Goal: Task Accomplishment & Management: Manage account settings

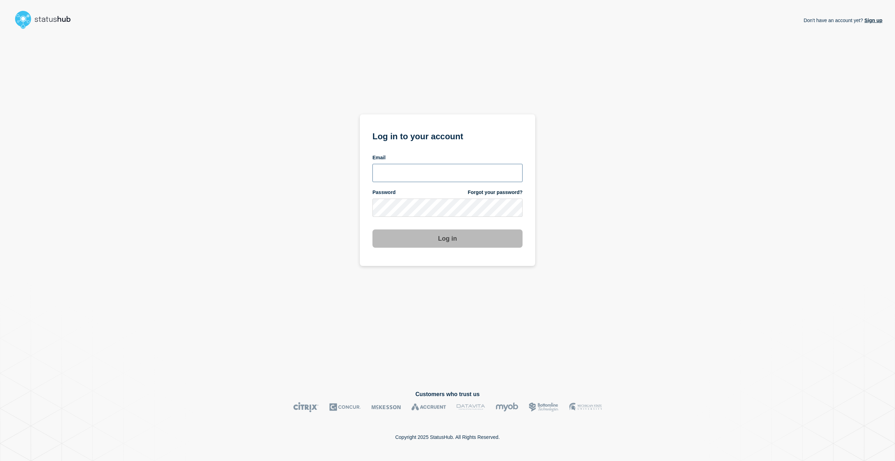
type input "[PERSON_NAME][EMAIL_ADDRESS][PERSON_NAME][DOMAIN_NAME]"
click at [457, 242] on button "Log in" at bounding box center [448, 238] width 150 height 18
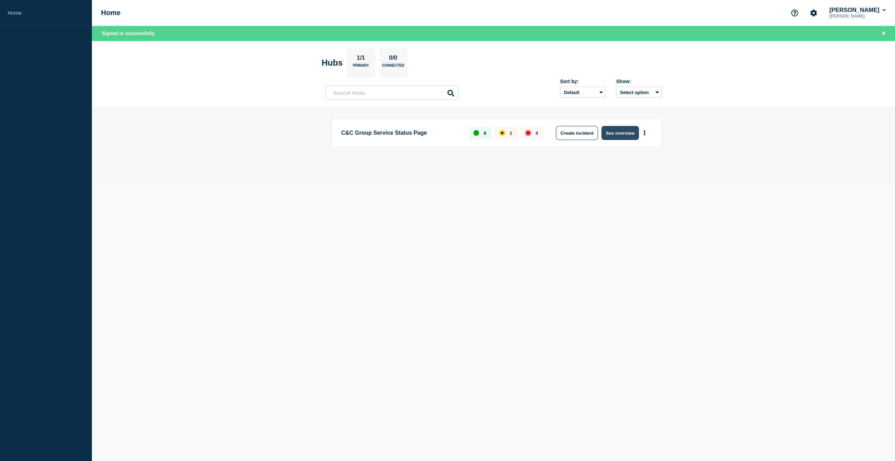
click at [631, 132] on button "See overview" at bounding box center [620, 133] width 37 height 14
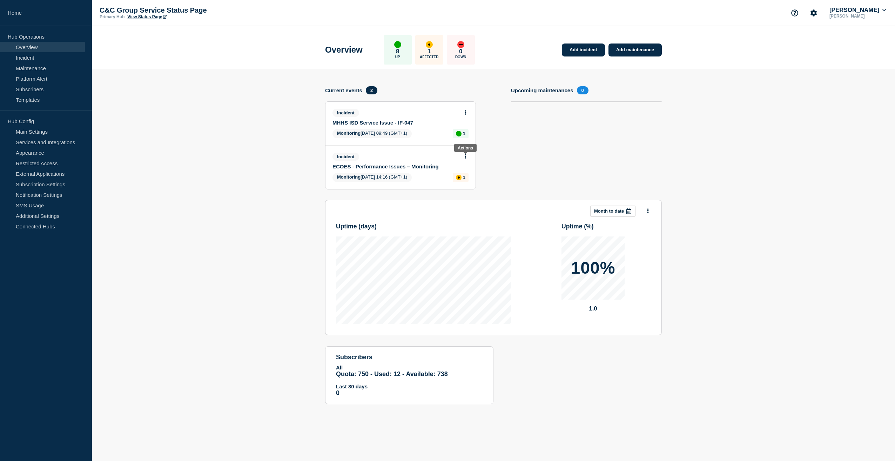
click at [466, 158] on icon at bounding box center [465, 156] width 1 height 5
click at [462, 182] on link "Update incident" at bounding box center [466, 183] width 34 height 6
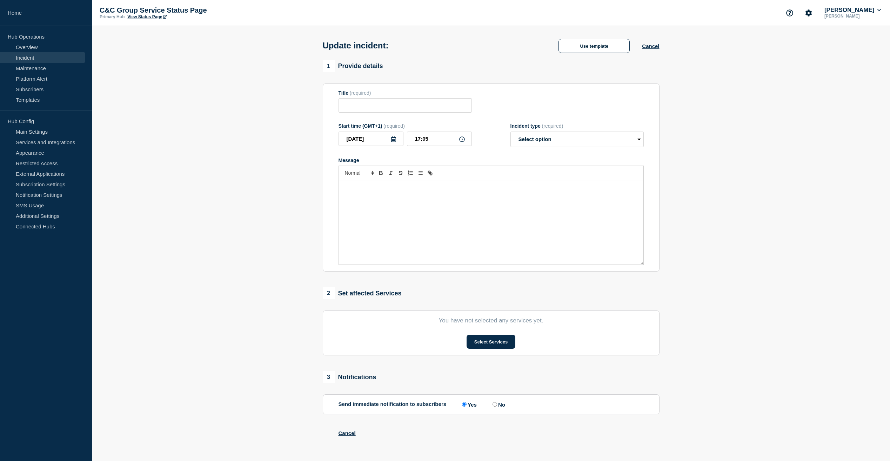
type input "ECOES - Performance Issues – Monitoring"
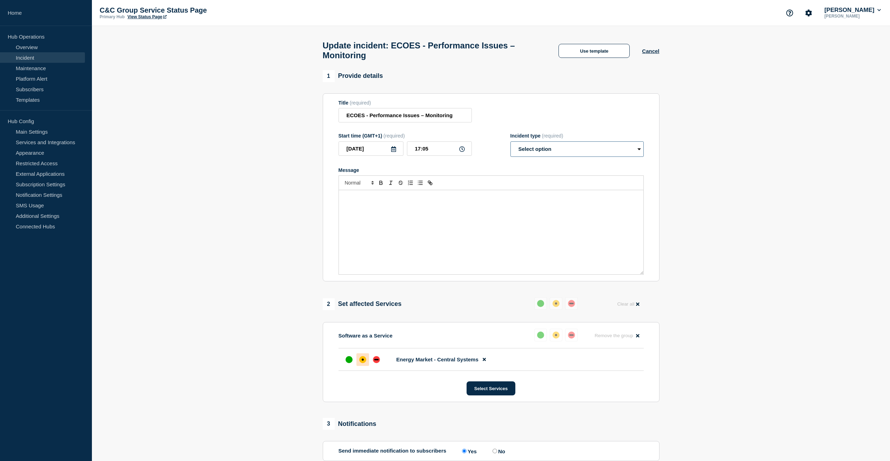
click at [639, 154] on select "Select option Investigating Identified Monitoring Resolved" at bounding box center [576, 148] width 133 height 15
select select "resolved"
click at [510, 145] on select "Select option Investigating Identified Monitoring Resolved" at bounding box center [576, 148] width 133 height 15
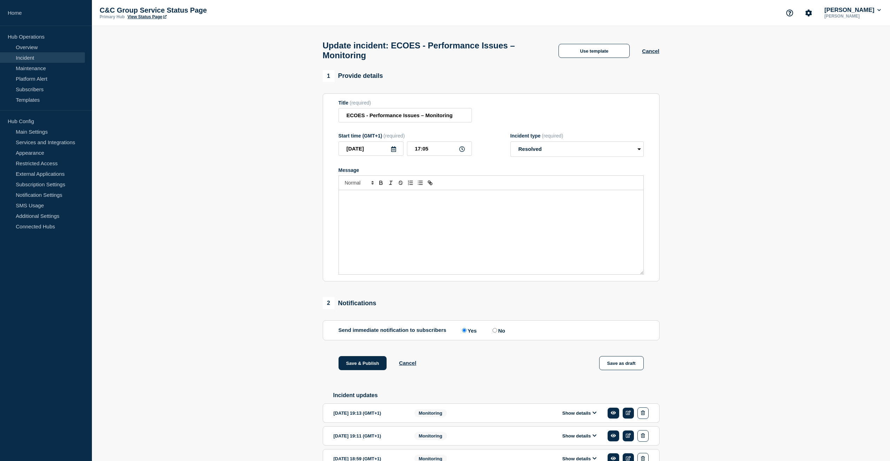
click at [361, 205] on div "Message" at bounding box center [491, 232] width 305 height 84
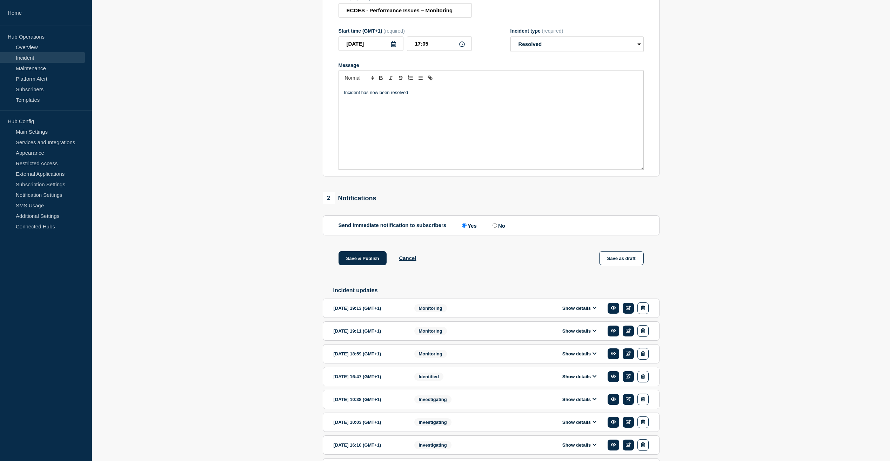
scroll to position [105, 0]
click at [369, 262] on button "Save & Publish" at bounding box center [363, 258] width 48 height 14
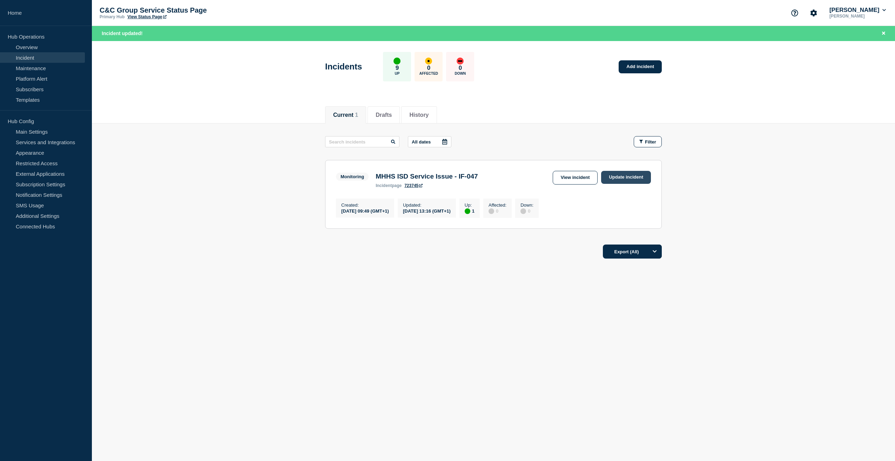
click at [623, 178] on link "Update incident" at bounding box center [626, 177] width 50 height 13
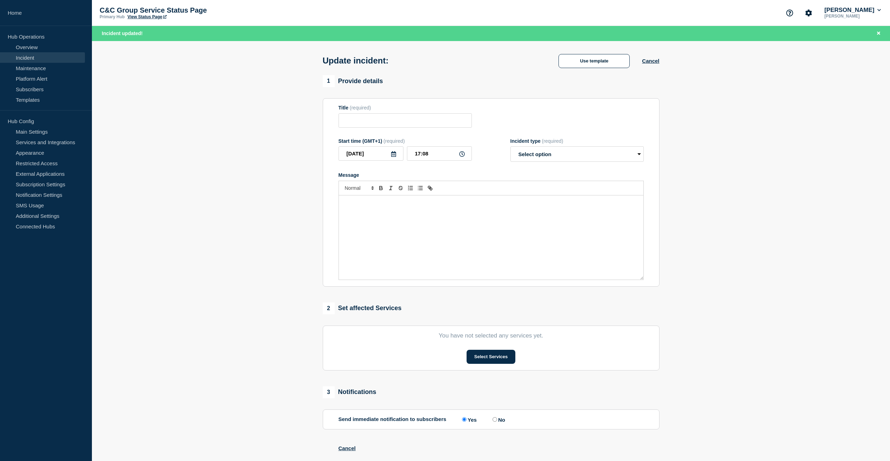
type input "MHHS ISD Service Issue - IF-047"
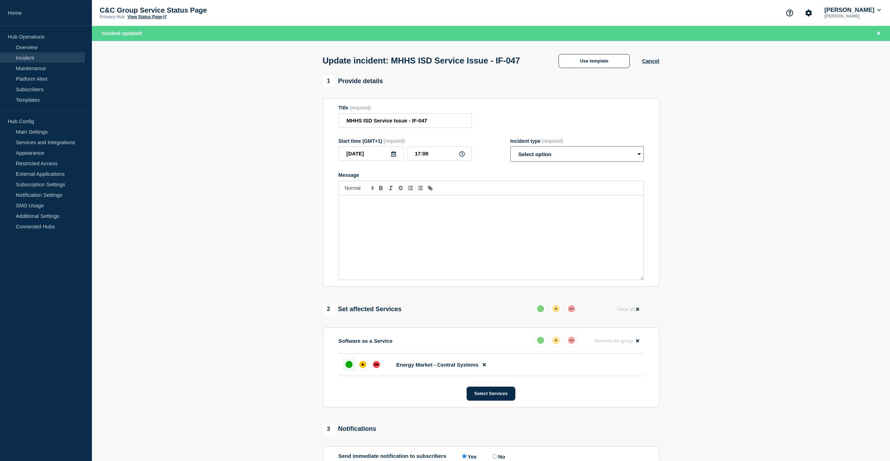
click at [641, 162] on select "Select option Investigating Identified Monitoring Resolved" at bounding box center [576, 153] width 133 height 15
select select "monitoring"
click at [510, 160] on select "Select option Investigating Identified Monitoring Resolved" at bounding box center [576, 153] width 133 height 15
click at [362, 206] on p "Message" at bounding box center [491, 203] width 294 height 6
click at [639, 162] on select "Select option Investigating Identified Monitoring Resolved" at bounding box center [576, 153] width 133 height 15
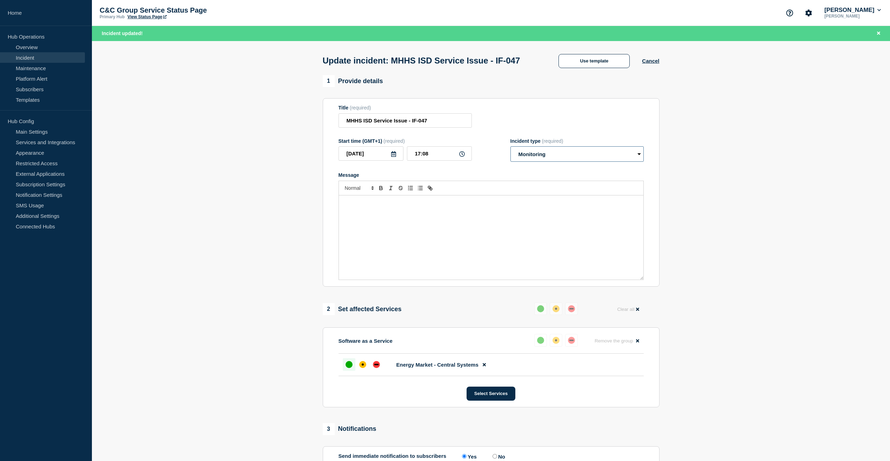
click at [639, 162] on select "Select option Investigating Identified Monitoring Resolved" at bounding box center [576, 153] width 133 height 15
click at [393, 221] on div "Message" at bounding box center [491, 237] width 305 height 84
click at [413, 206] on p "Message" at bounding box center [491, 203] width 294 height 6
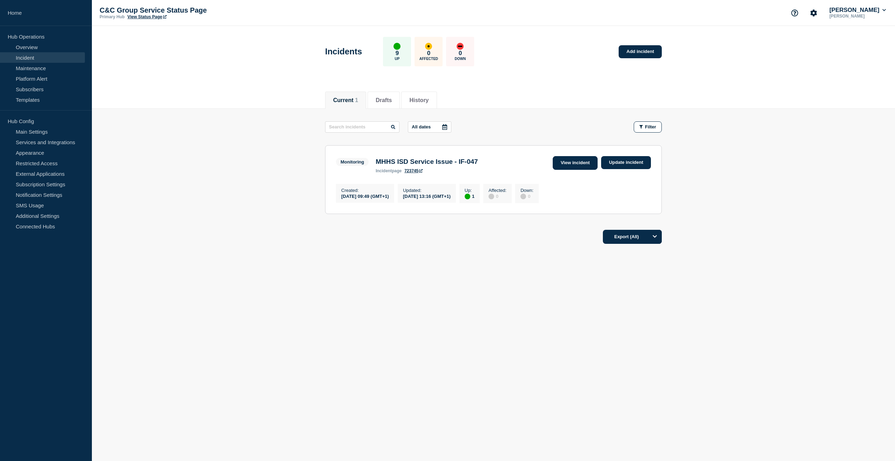
click at [573, 165] on link "View incident" at bounding box center [575, 163] width 45 height 14
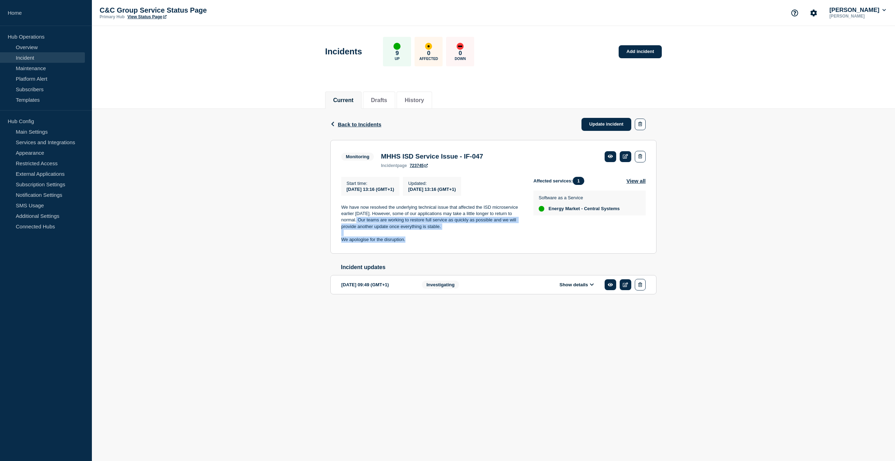
drag, startPoint x: 358, startPoint y: 223, endPoint x: 441, endPoint y: 244, distance: 85.7
click at [441, 243] on div "We have now resolved the underlying technical issue that affected the ISD micro…" at bounding box center [431, 223] width 181 height 39
click at [423, 236] on p at bounding box center [431, 233] width 181 height 6
